Goal: Information Seeking & Learning: Learn about a topic

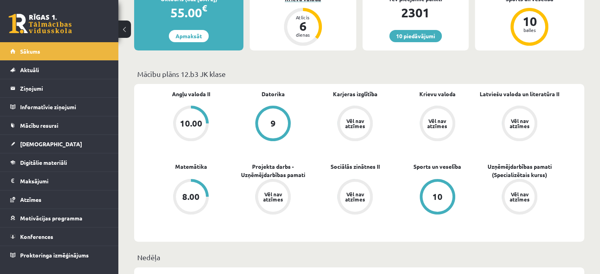
scroll to position [175, 0]
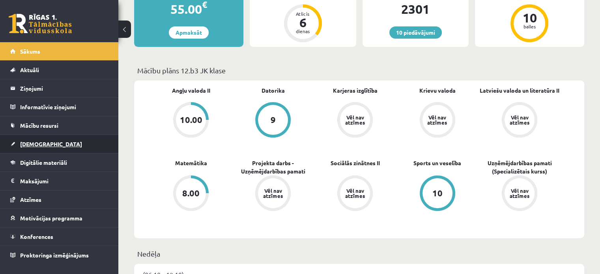
click at [22, 137] on link "[DEMOGRAPHIC_DATA]" at bounding box center [59, 144] width 98 height 18
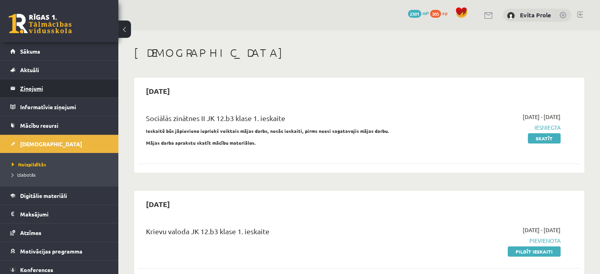
click at [39, 88] on legend "Ziņojumi 0" at bounding box center [64, 88] width 88 height 18
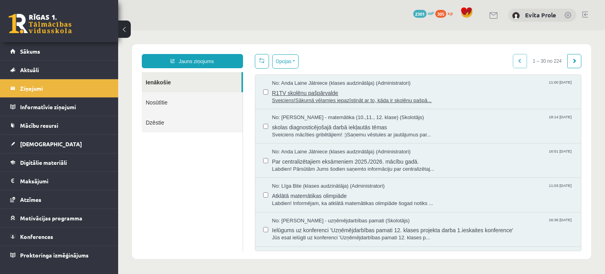
click at [369, 102] on span "Sveiciens!Sākumā vēlamies iepazīstināt ar to, kāda ir skolēnu pašpā..." at bounding box center [423, 100] width 302 height 7
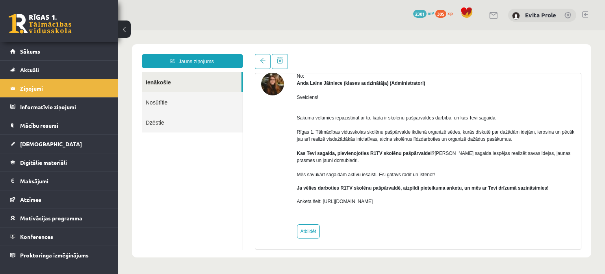
scroll to position [38, 0]
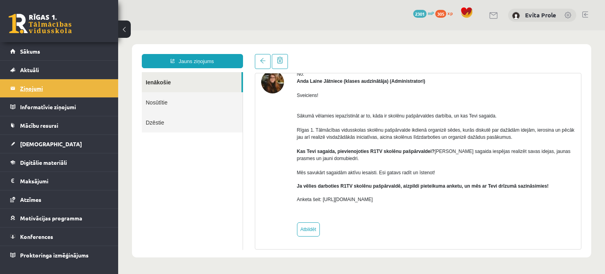
click at [31, 82] on legend "Ziņojumi 0" at bounding box center [64, 88] width 88 height 18
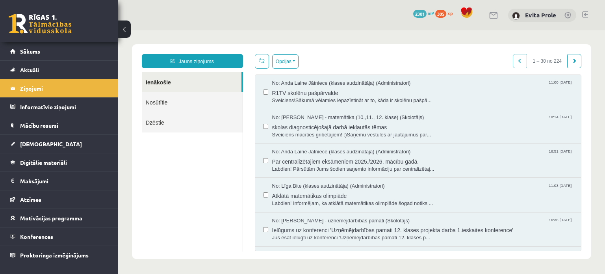
scroll to position [0, 0]
click at [352, 124] on span "skolas diagnosticējošajā darbā iekļautās tēmas" at bounding box center [423, 126] width 302 height 10
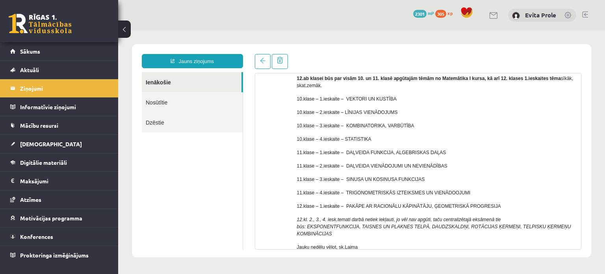
scroll to position [79, 0]
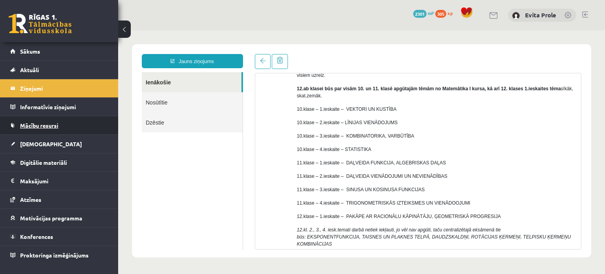
click at [47, 124] on span "Mācību resursi" at bounding box center [39, 125] width 38 height 7
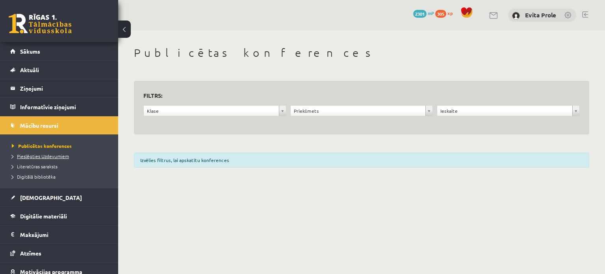
click at [48, 156] on span "Pieslēgties Uzdevumiem" at bounding box center [40, 156] width 57 height 6
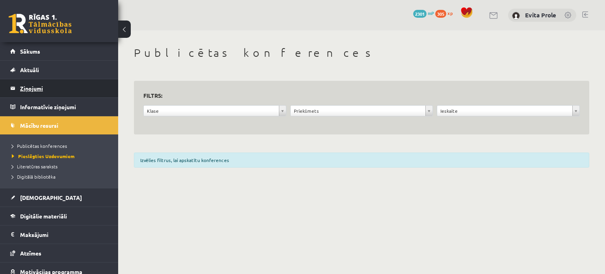
click at [37, 84] on legend "Ziņojumi 0" at bounding box center [64, 88] width 88 height 18
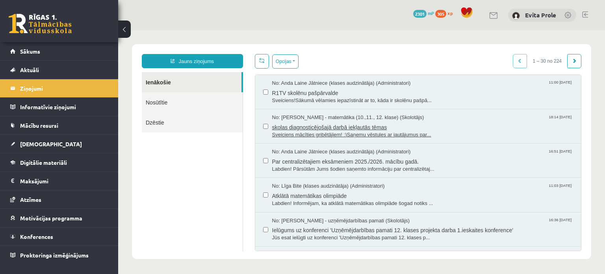
click at [363, 129] on span "skolas diagnosticējošajā darbā iekļautās tēmas" at bounding box center [423, 126] width 302 height 10
